Goal: Book appointment/travel/reservation

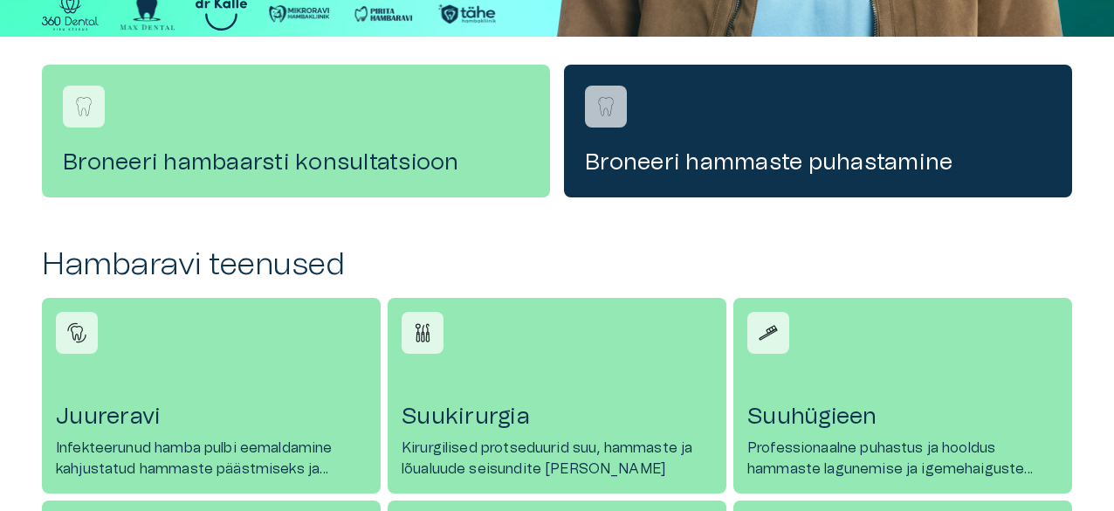
scroll to position [559, 0]
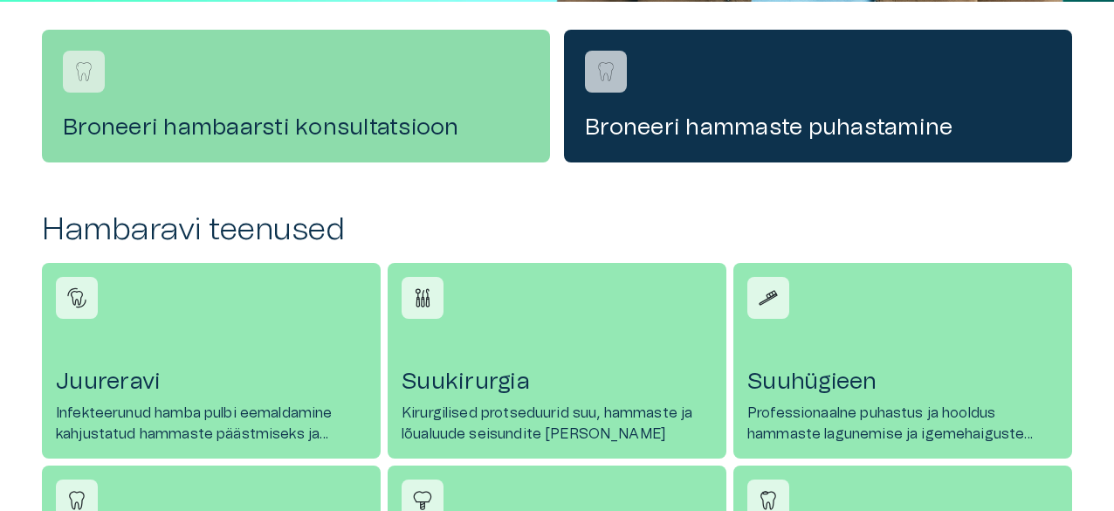
click at [309, 120] on h4 "Broneeri hambaarsti konsultatsioon" at bounding box center [296, 128] width 466 height 28
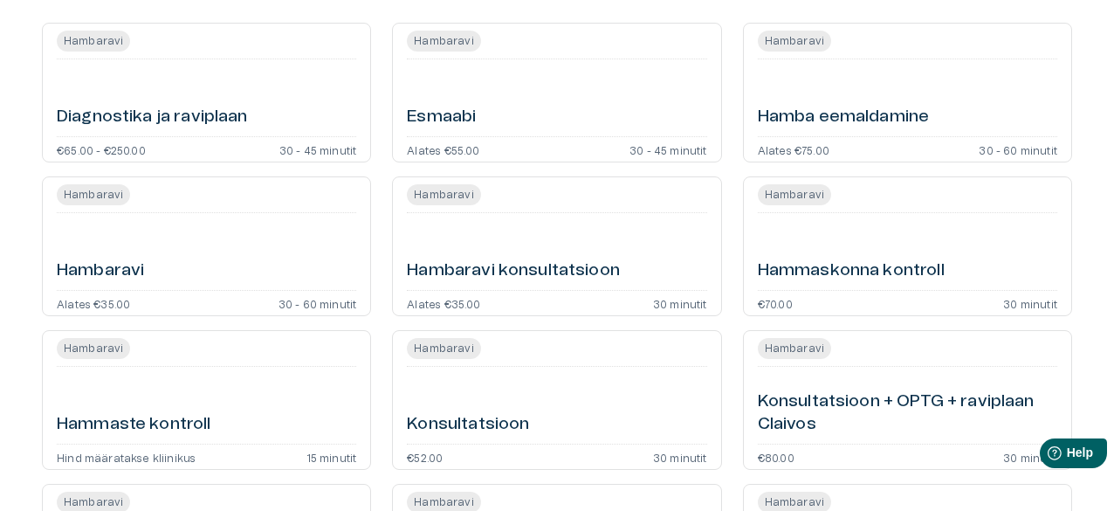
scroll to position [244, 0]
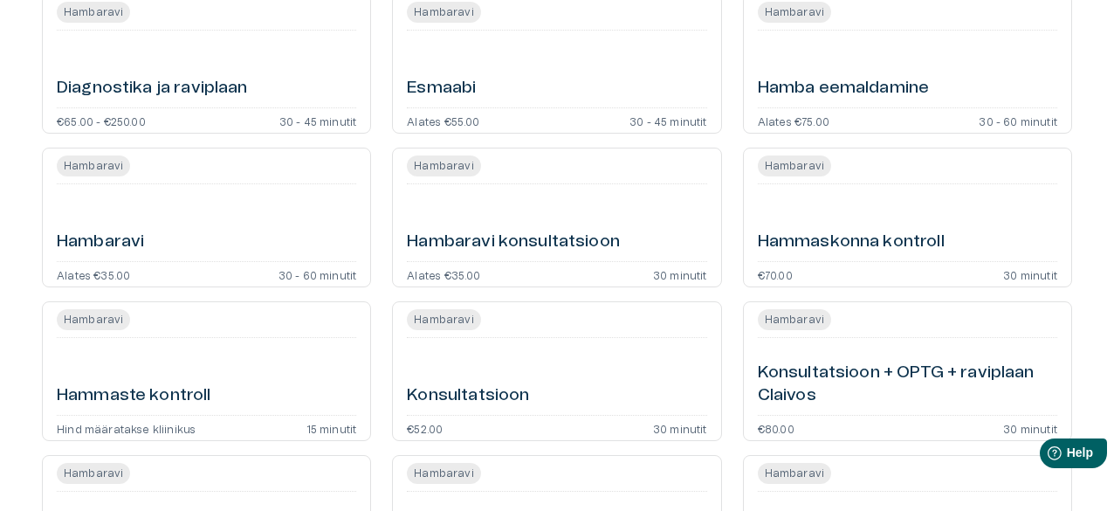
click at [896, 72] on div "Hamba eemaldamine" at bounding box center [907, 69] width 299 height 63
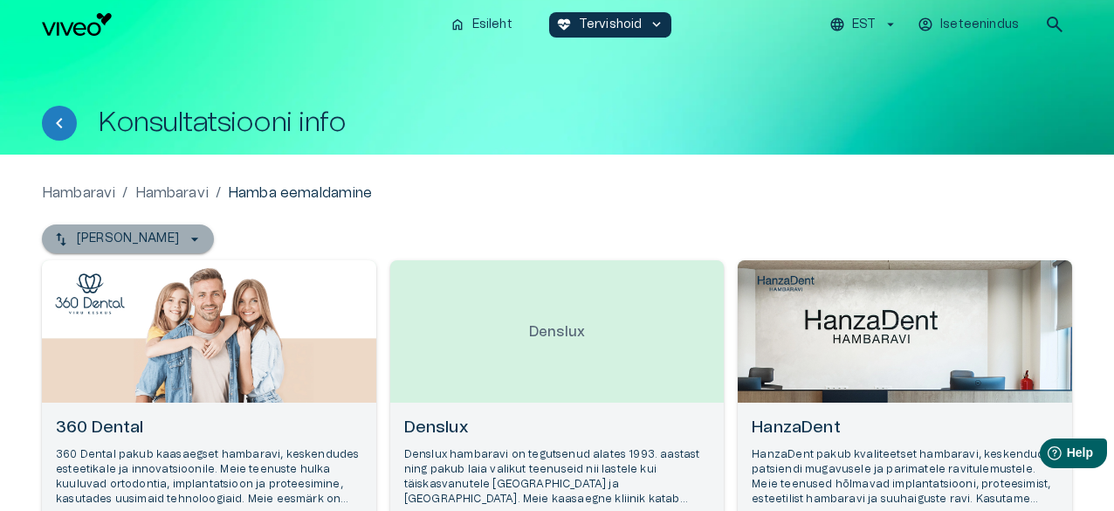
click at [175, 226] on button "[PERSON_NAME]" at bounding box center [128, 238] width 172 height 29
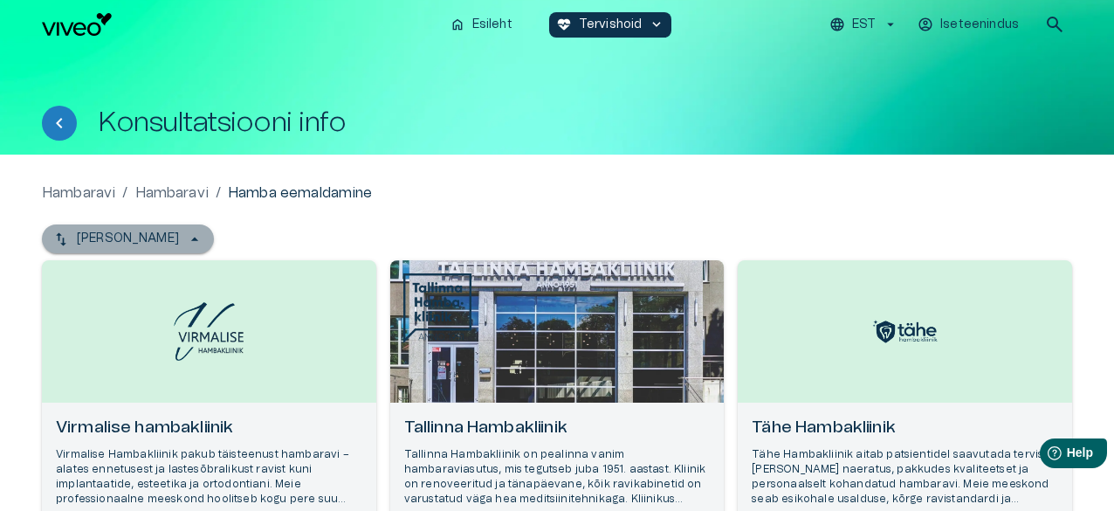
click at [186, 241] on icon "button" at bounding box center [194, 239] width 17 height 17
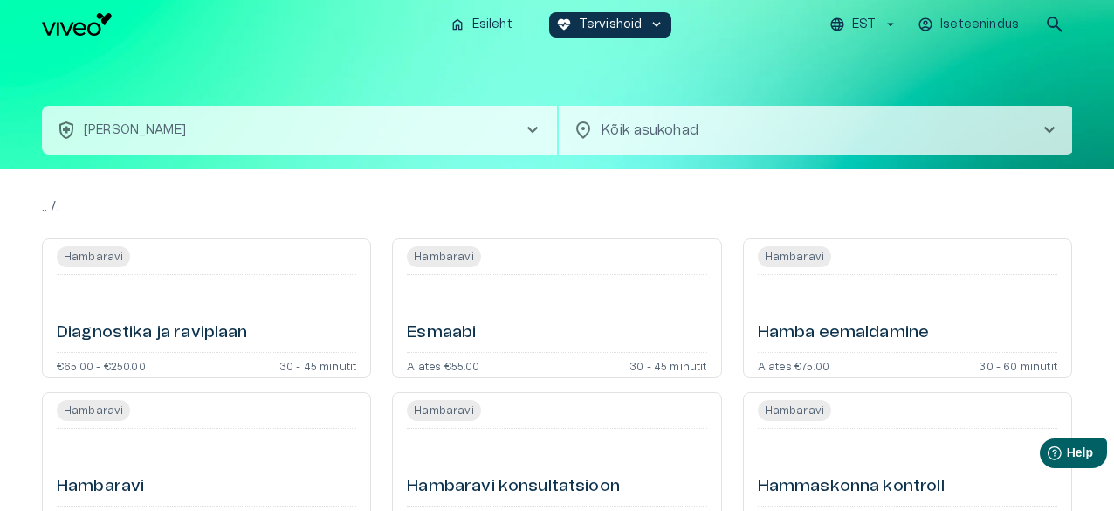
scroll to position [364, 0]
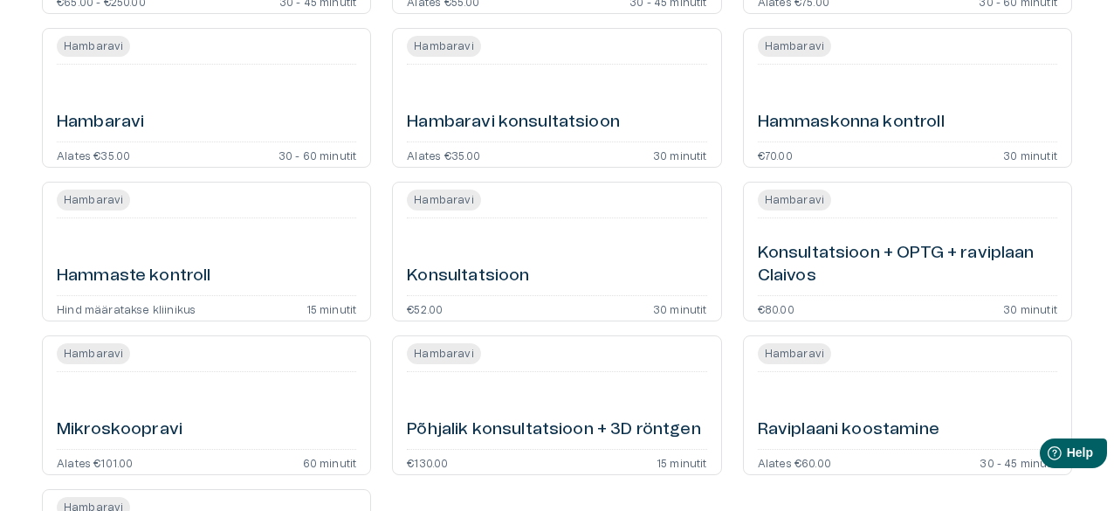
scroll to position [559, 0]
